Goal: Task Accomplishment & Management: Use online tool/utility

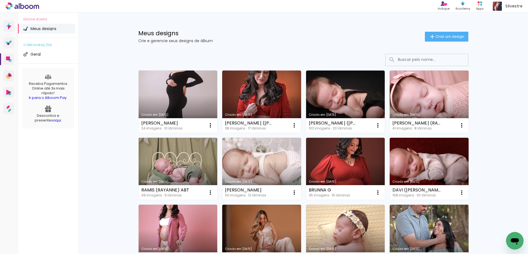
click at [284, 38] on div "Meus designs Crie e gerencie seus designs de álbum" at bounding box center [281, 36] width 287 height 12
click at [306, 35] on h1 "Meus designs" at bounding box center [281, 33] width 287 height 6
click at [289, 35] on h1 "Meus designs" at bounding box center [281, 33] width 287 height 6
click at [193, 151] on link "Criado em [DATE]" at bounding box center [178, 169] width 79 height 62
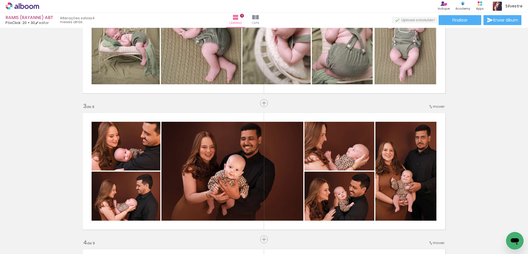
scroll to position [275, 0]
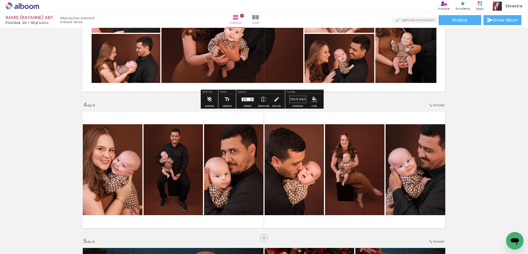
scroll to position [413, 0]
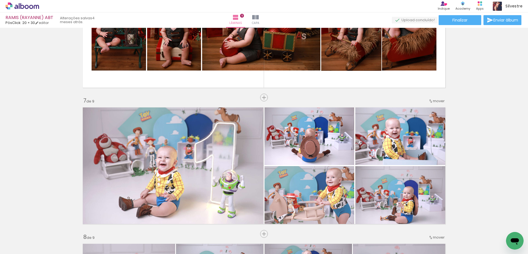
scroll to position [825, 0]
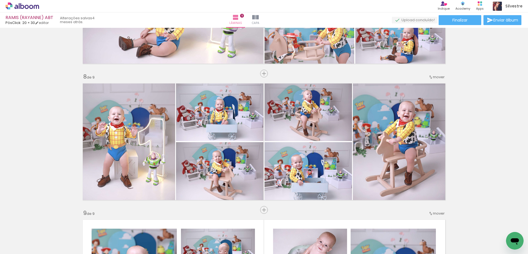
scroll to position [1192, 0]
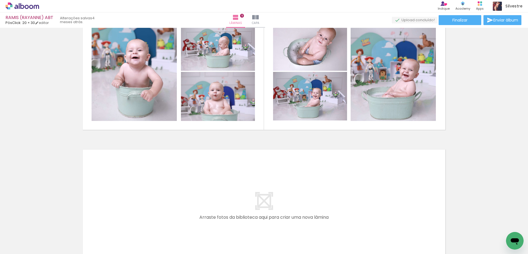
scroll to position [1054, 0]
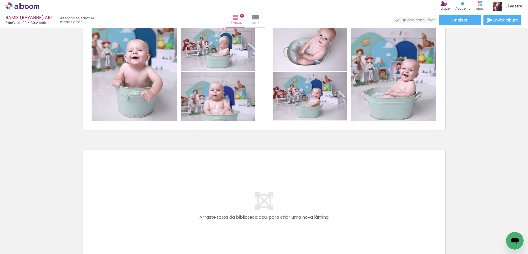
scroll to position [1192, 0]
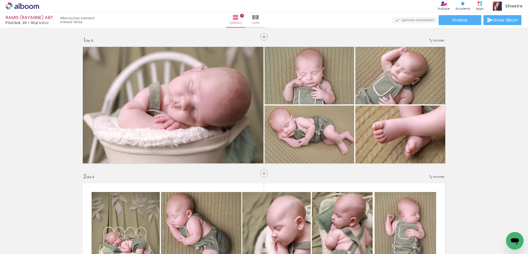
scroll to position [1192, 0]
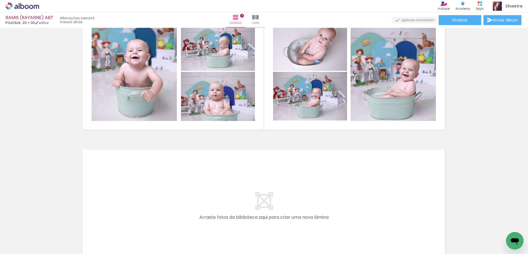
drag, startPoint x: 483, startPoint y: 82, endPoint x: 480, endPoint y: 95, distance: 13.6
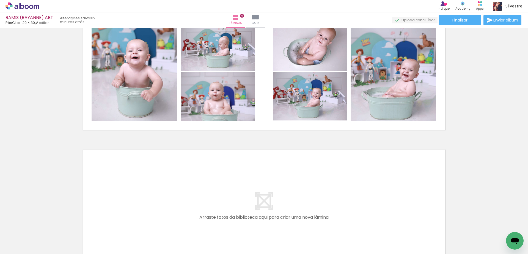
scroll to position [0, 1552]
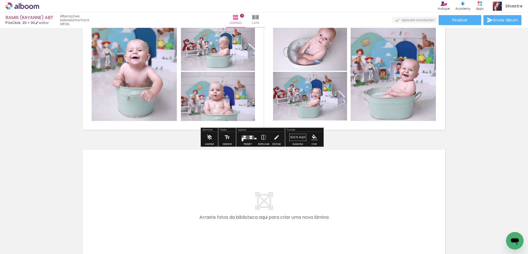
scroll to position [0, 1552]
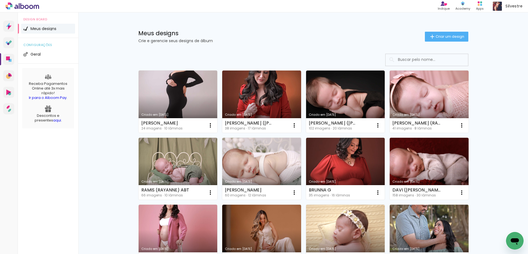
click at [334, 18] on div "Meus designs Crie e gerencie seus designs de álbum Criar um design" at bounding box center [304, 30] width 358 height 36
click at [177, 170] on link "Criado em [DATE]" at bounding box center [178, 169] width 79 height 62
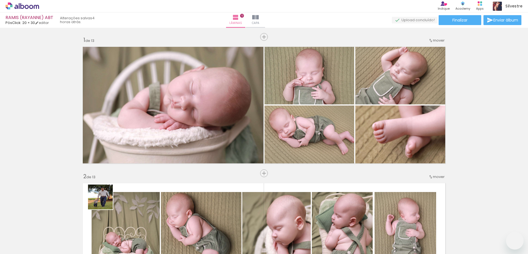
click at [129, 190] on quentale-workspace at bounding box center [264, 127] width 528 height 254
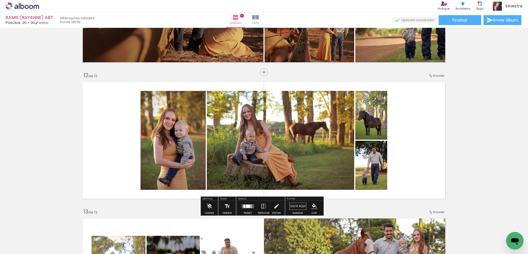
scroll to position [1531, 0]
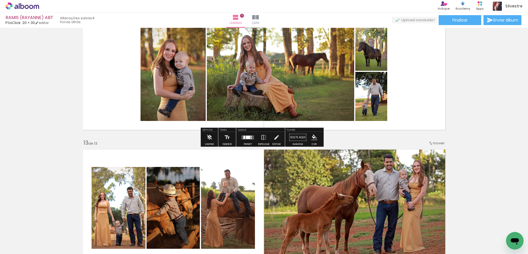
click at [251, 137] on div at bounding box center [251, 137] width 1 height 1
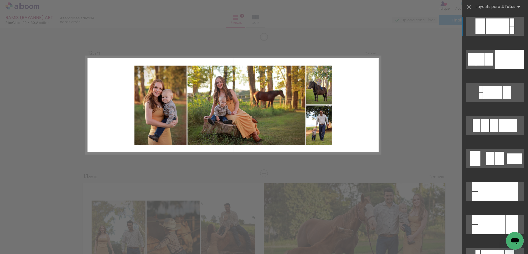
scroll to position [1479, 0]
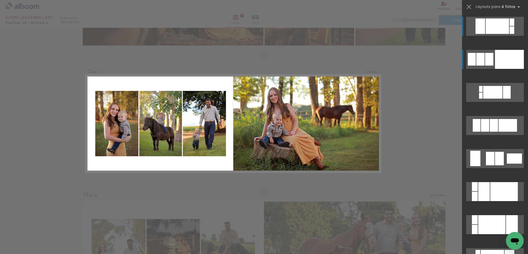
click at [476, 62] on div at bounding box center [480, 59] width 8 height 13
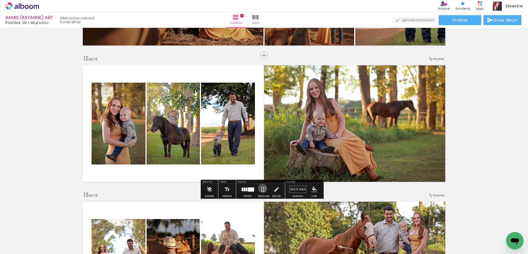
click at [261, 188] on iron-icon at bounding box center [264, 189] width 6 height 11
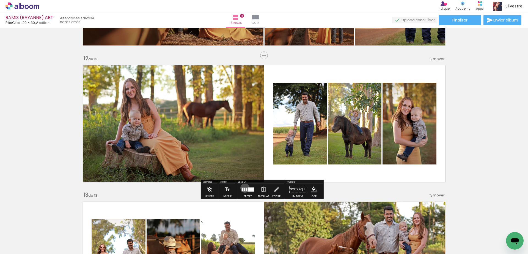
click at [244, 188] on div at bounding box center [245, 188] width 2 height 3
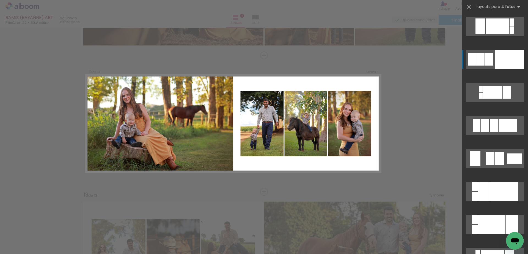
scroll to position [33, 0]
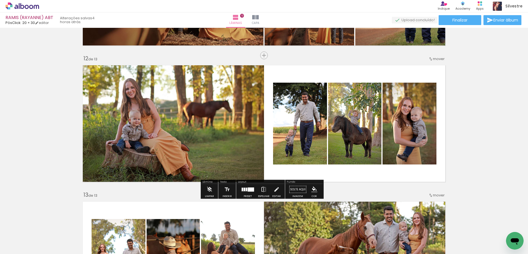
click at [261, 186] on iron-icon at bounding box center [264, 189] width 6 height 11
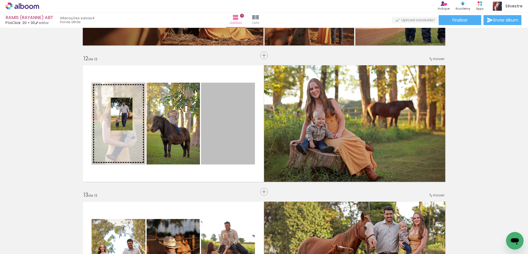
drag, startPoint x: 221, startPoint y: 117, endPoint x: 119, endPoint y: 114, distance: 101.8
click at [0, 0] on slot at bounding box center [0, 0] width 0 height 0
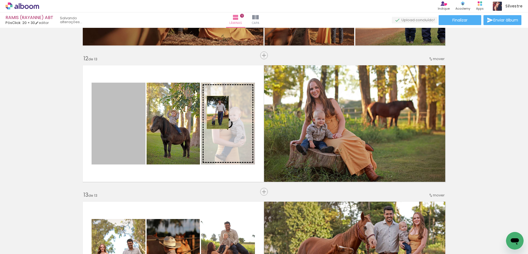
drag, startPoint x: 114, startPoint y: 113, endPoint x: 215, endPoint y: 112, distance: 100.7
click at [0, 0] on slot at bounding box center [0, 0] width 0 height 0
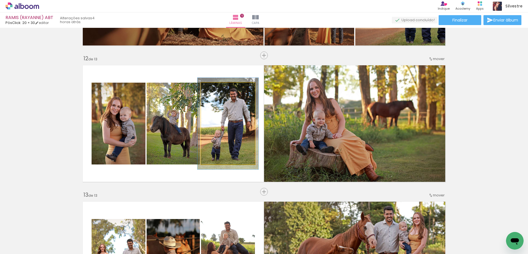
type paper-slider "112"
click at [215, 88] on div at bounding box center [216, 88] width 5 height 5
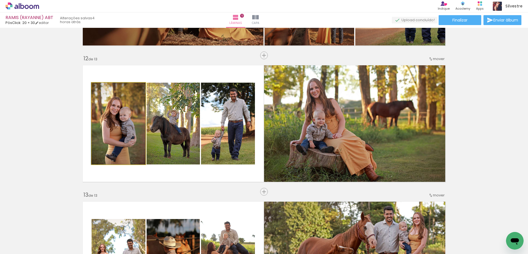
drag, startPoint x: 119, startPoint y: 115, endPoint x: 118, endPoint y: 110, distance: 5.0
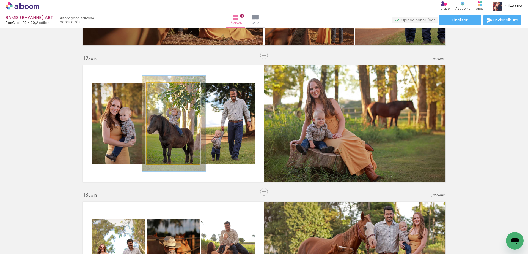
drag, startPoint x: 160, startPoint y: 91, endPoint x: 163, endPoint y: 90, distance: 3.3
type paper-slider "117"
click at [163, 90] on div at bounding box center [162, 88] width 9 height 9
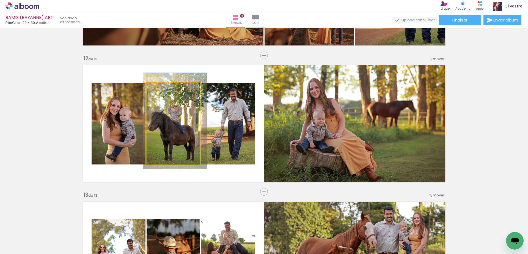
drag, startPoint x: 171, startPoint y: 115, endPoint x: 173, endPoint y: 112, distance: 3.1
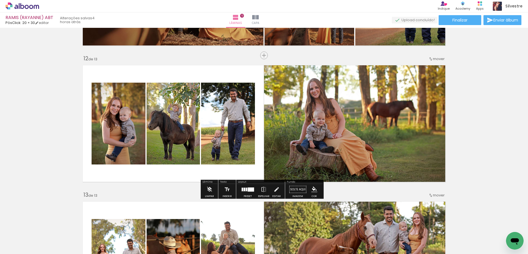
click at [214, 78] on quentale-layouter at bounding box center [264, 123] width 369 height 122
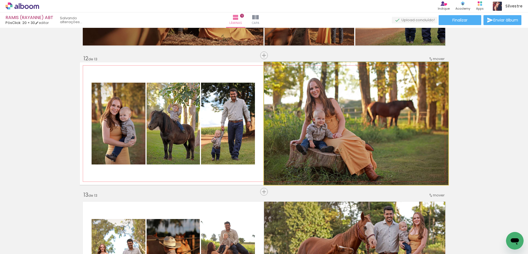
drag, startPoint x: 403, startPoint y: 150, endPoint x: 403, endPoint y: 141, distance: 9.4
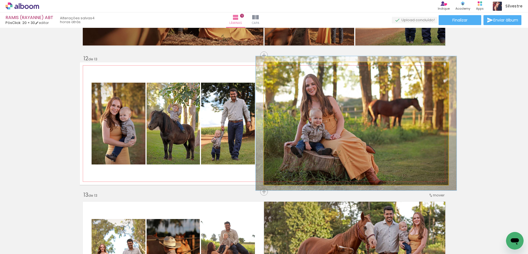
type paper-slider "109"
click at [276, 67] on div at bounding box center [278, 67] width 5 height 5
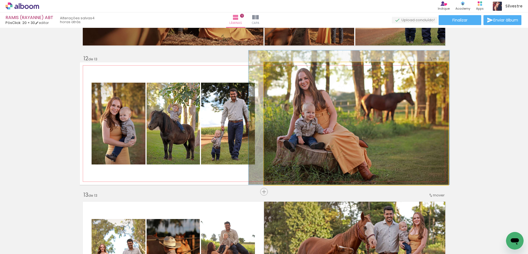
drag, startPoint x: 410, startPoint y: 137, endPoint x: 403, endPoint y: 130, distance: 10.1
click at [383, 131] on quentale-photo at bounding box center [356, 123] width 184 height 122
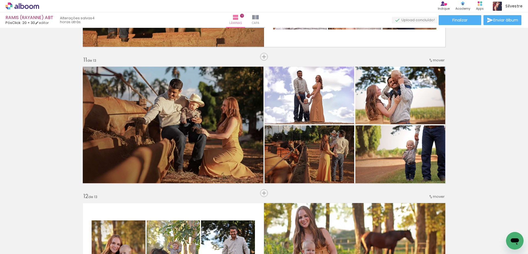
scroll to position [1479, 0]
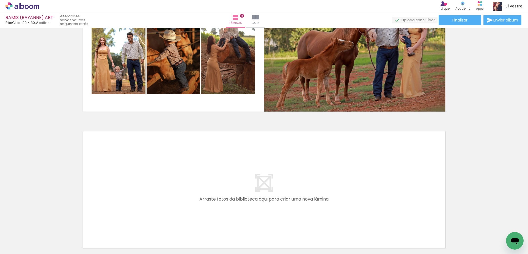
scroll to position [1617, 0]
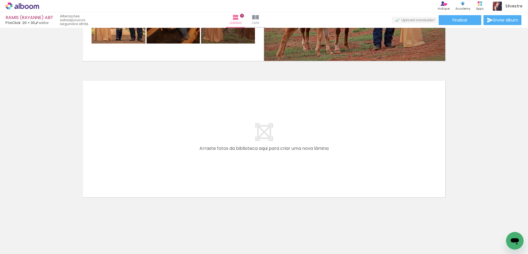
scroll to position [0, 0]
click at [135, 169] on quentale-layouter at bounding box center [264, 139] width 369 height 122
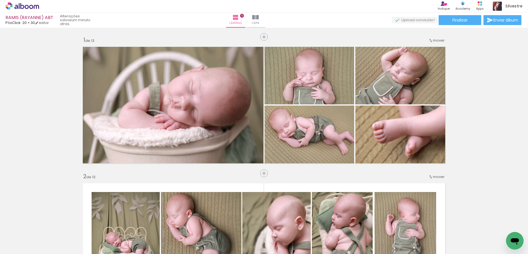
scroll to position [33, 0]
